Goal: Task Accomplishment & Management: Manage account settings

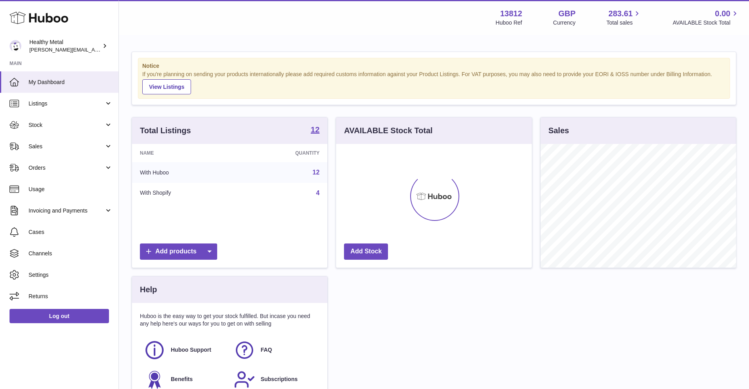
scroll to position [123, 195]
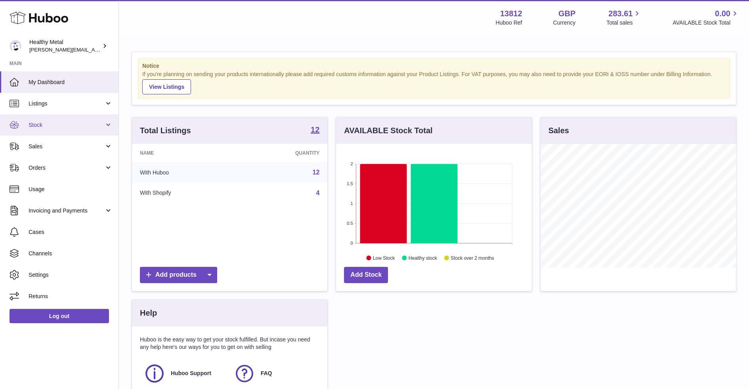
click at [74, 127] on span "Stock" at bounding box center [67, 125] width 76 height 8
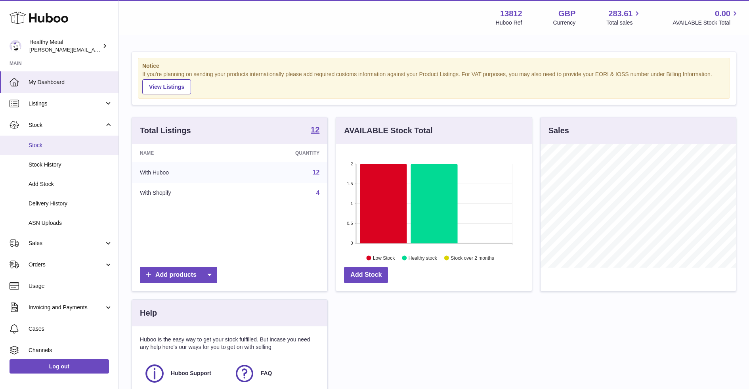
click at [48, 147] on span "Stock" at bounding box center [71, 145] width 84 height 8
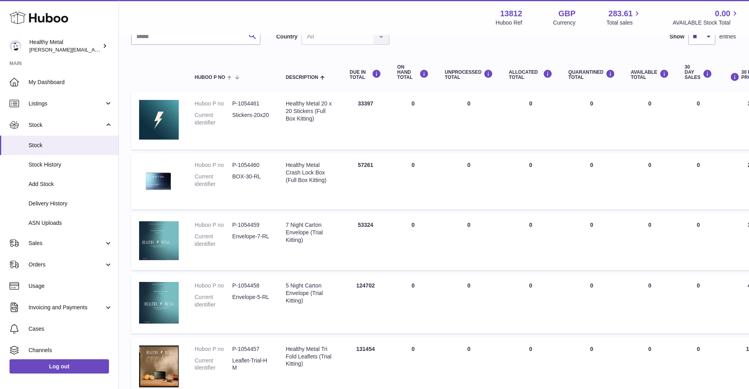
scroll to position [66, 113]
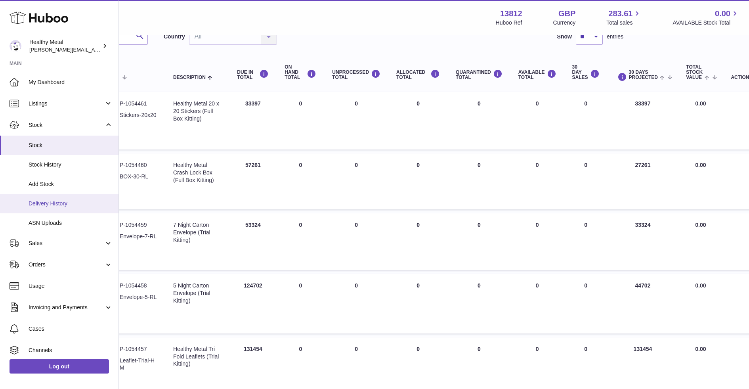
click at [51, 206] on span "Delivery History" at bounding box center [71, 204] width 84 height 8
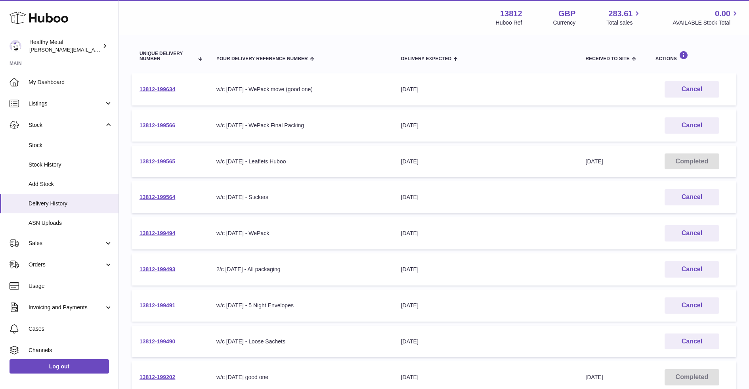
scroll to position [73, 0]
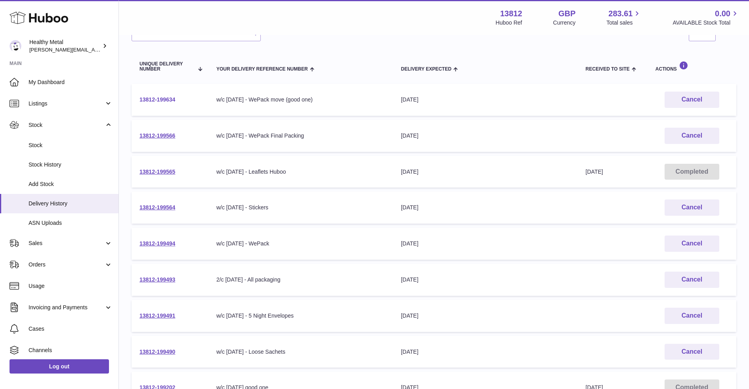
click at [164, 101] on link "13812-199634" at bounding box center [157, 99] width 36 height 6
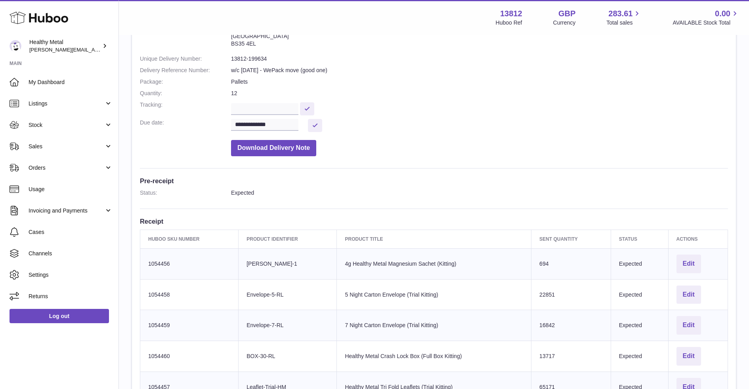
scroll to position [80, 0]
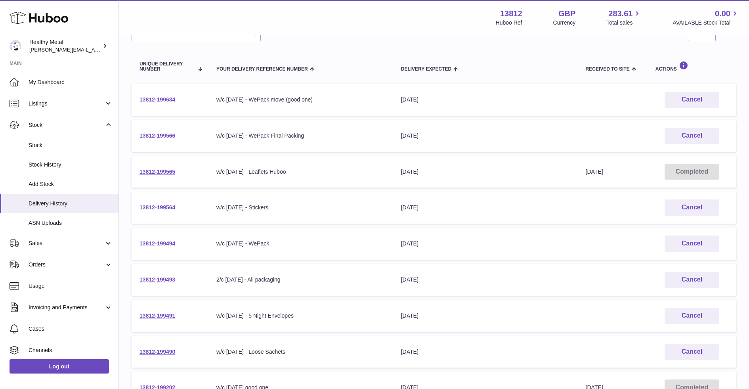
click at [167, 135] on link "13812-199566" at bounding box center [157, 135] width 36 height 6
click at [163, 242] on link "13812-199494" at bounding box center [157, 243] width 36 height 6
click at [145, 350] on link "13812-199490" at bounding box center [157, 351] width 36 height 6
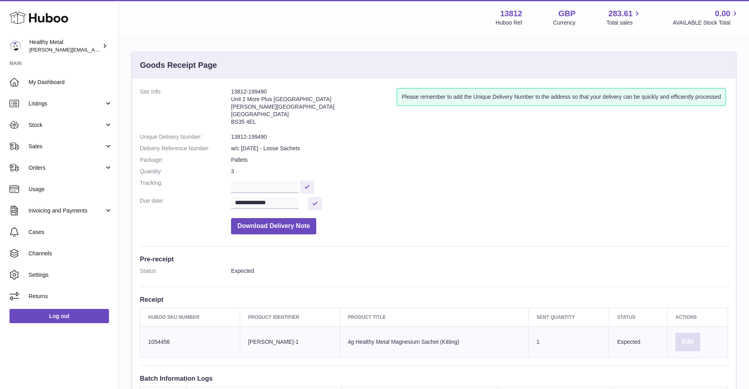
click at [684, 339] on button "Edit" at bounding box center [687, 341] width 25 height 19
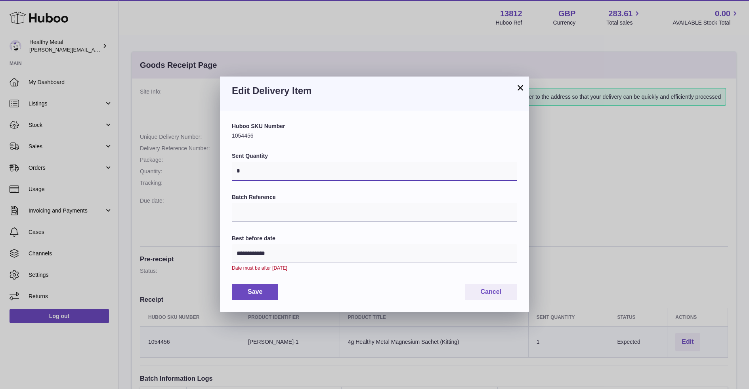
click at [313, 174] on input "*" at bounding box center [374, 171] width 285 height 19
type input "******"
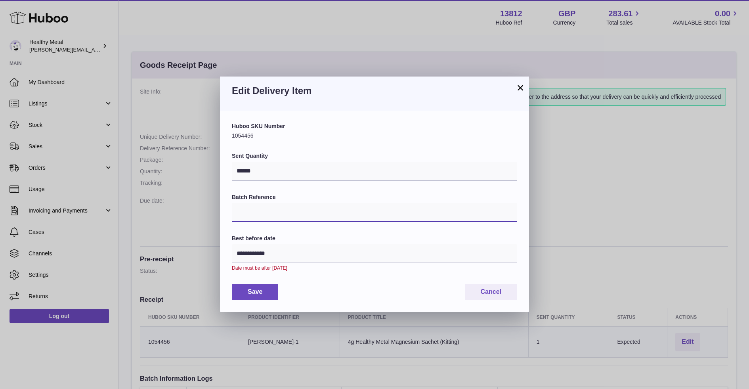
click at [253, 211] on input "Batch Reference" at bounding box center [374, 212] width 285 height 19
type input "*"
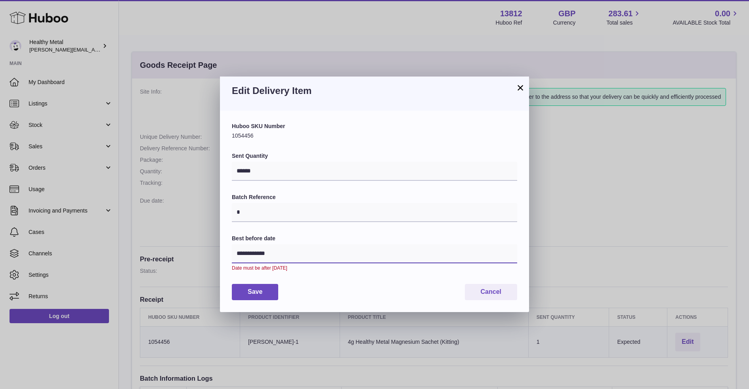
click at [262, 256] on input "**********" at bounding box center [374, 253] width 285 height 19
click at [278, 257] on input "**********" at bounding box center [374, 253] width 285 height 19
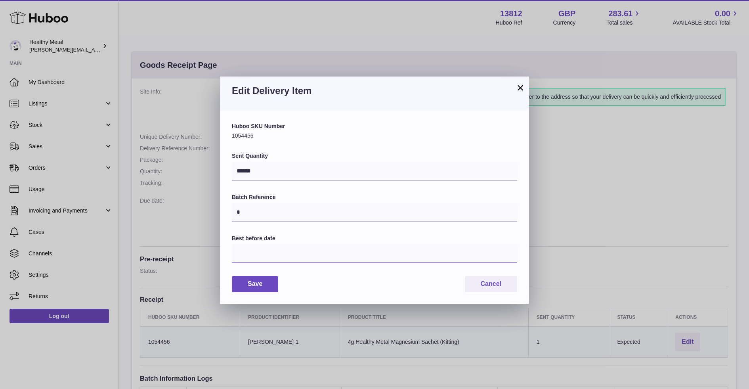
click at [321, 259] on input "text" at bounding box center [374, 253] width 285 height 19
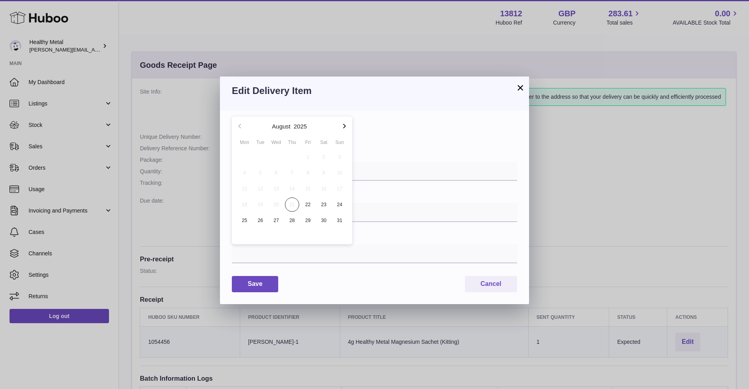
click at [345, 132] on button "button" at bounding box center [344, 125] width 16 height 19
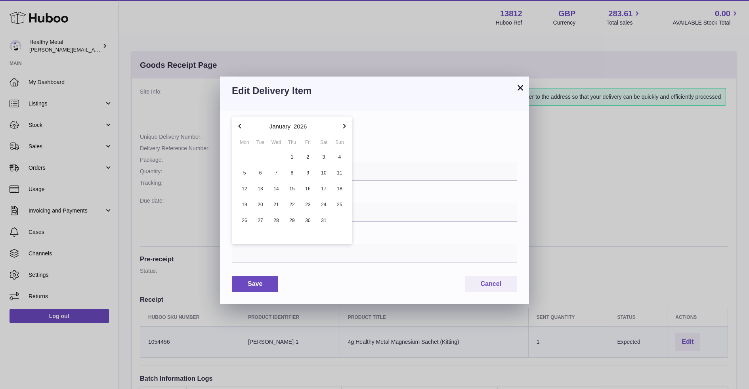
click at [345, 132] on button "button" at bounding box center [344, 125] width 16 height 19
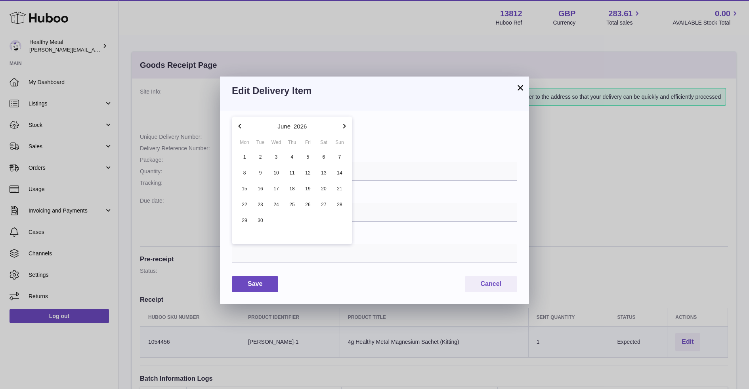
click at [345, 132] on button "button" at bounding box center [344, 125] width 16 height 19
click at [312, 206] on span "25" at bounding box center [308, 204] width 14 height 14
type input "**********"
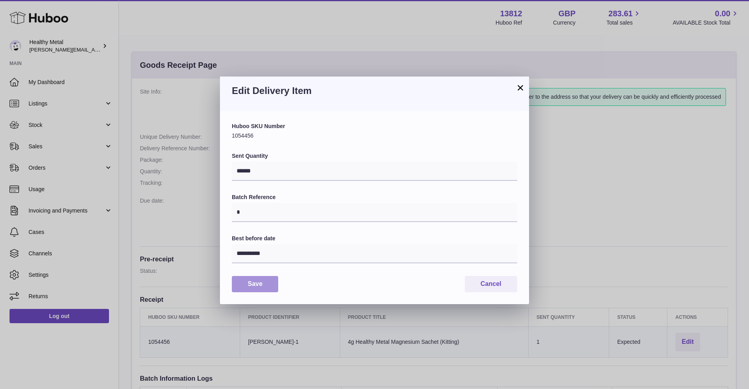
click at [269, 287] on button "Save" at bounding box center [255, 284] width 46 height 16
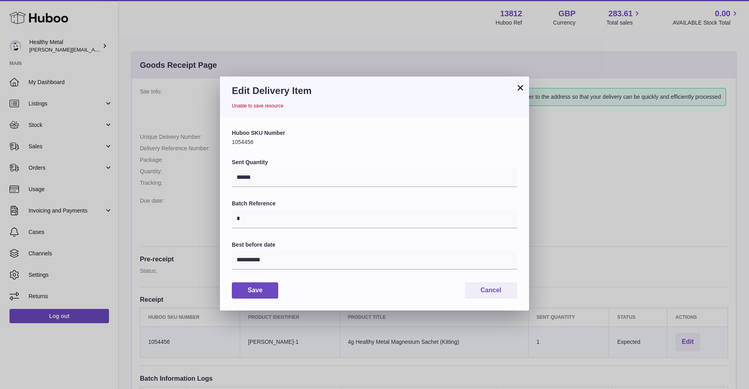
click at [522, 92] on button "×" at bounding box center [520, 88] width 10 height 10
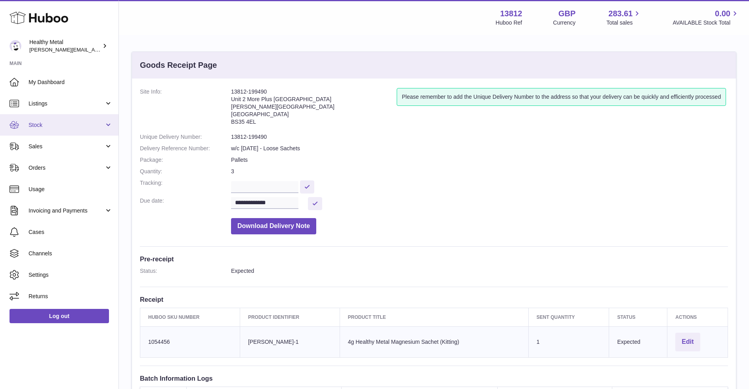
click at [91, 128] on span "Stock" at bounding box center [67, 125] width 76 height 8
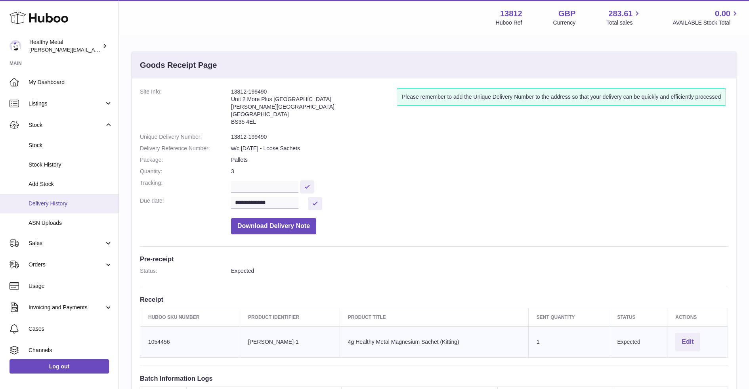
click at [70, 211] on link "Delivery History" at bounding box center [59, 203] width 118 height 19
click at [72, 206] on span "Delivery History" at bounding box center [71, 204] width 84 height 8
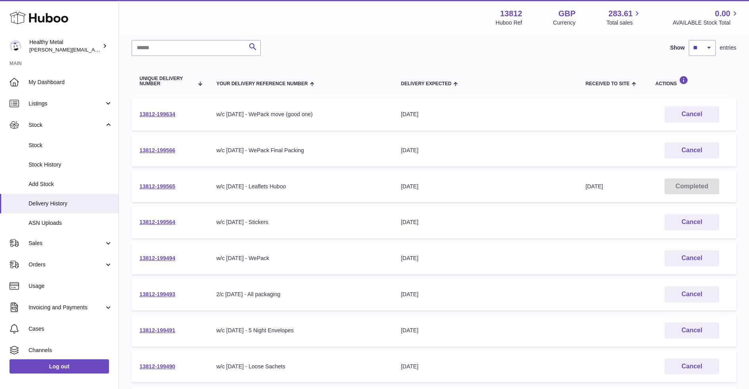
scroll to position [53, 0]
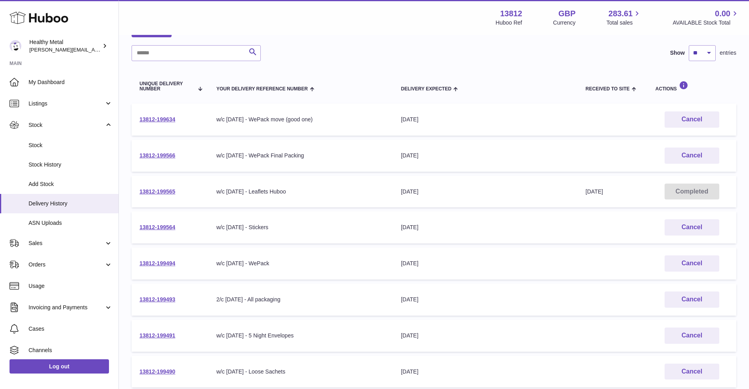
click at [158, 104] on td "13812-199634" at bounding box center [170, 119] width 77 height 32
click at [155, 120] on link "13812-199634" at bounding box center [157, 119] width 36 height 6
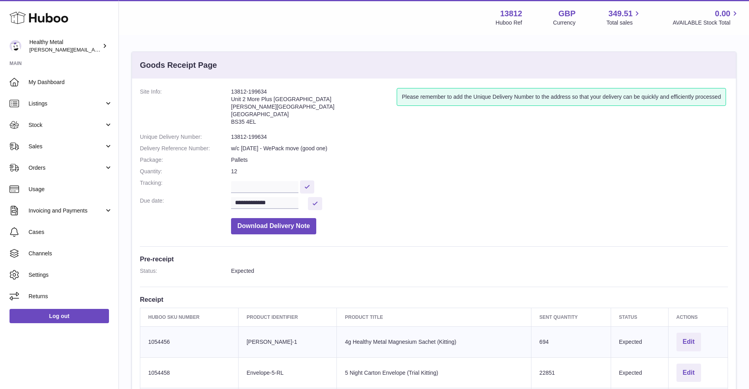
click at [239, 92] on address "13812-199634 Unit 2 More Plus [GEOGRAPHIC_DATA][STREET_ADDRESS][PERSON_NAME]" at bounding box center [314, 108] width 166 height 41
copy address "13812-199634"
